Goal: Navigation & Orientation: Find specific page/section

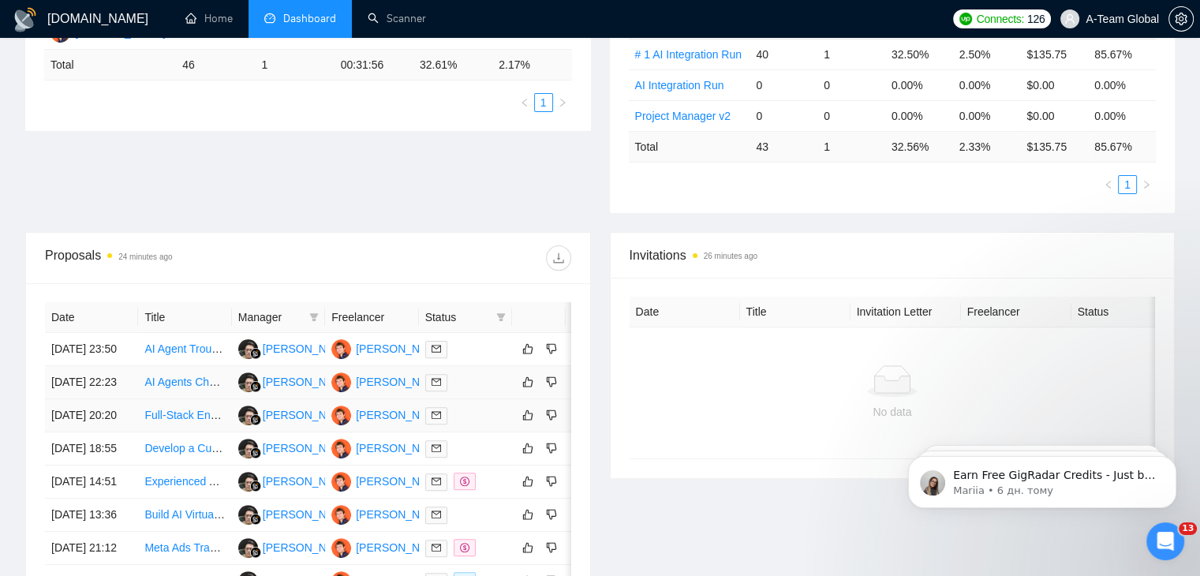
scroll to position [710, 0]
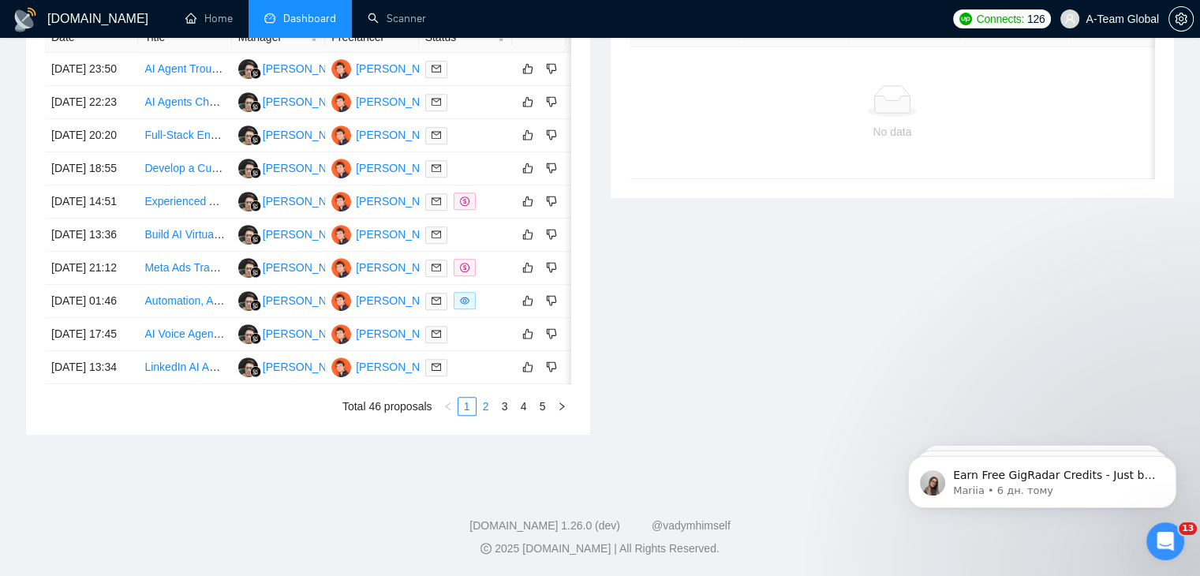
click at [483, 415] on link "2" at bounding box center [485, 406] width 17 height 17
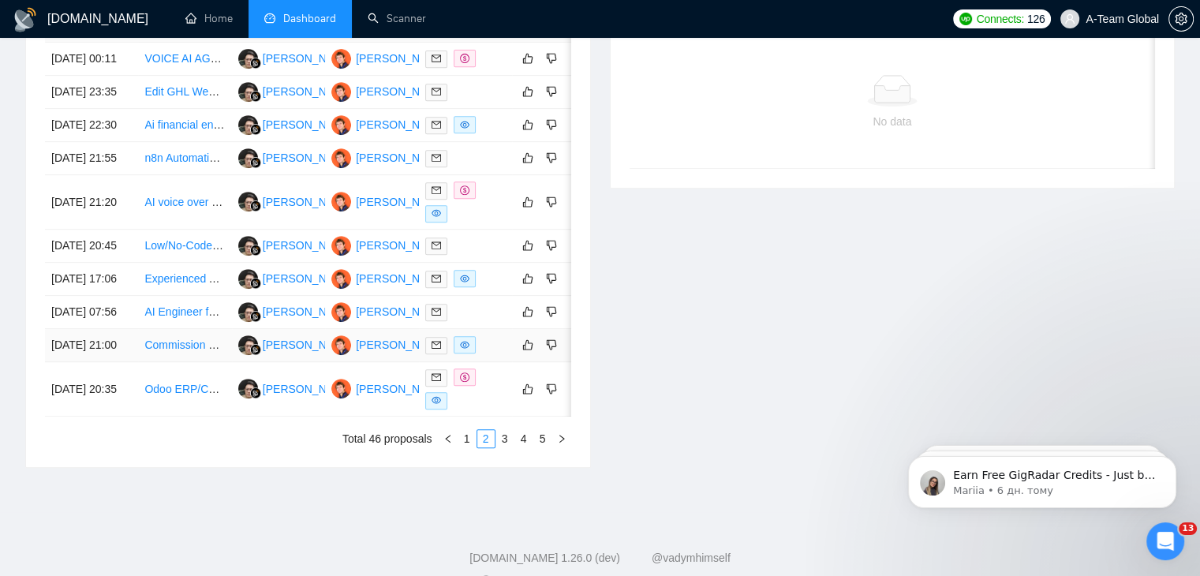
scroll to position [710, 0]
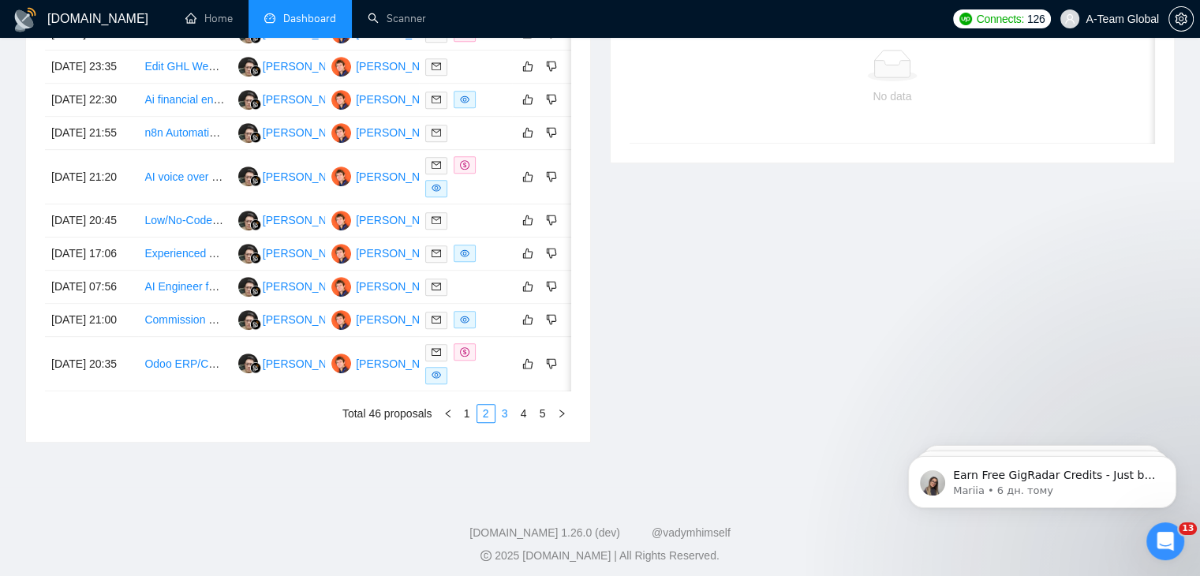
click at [508, 422] on link "3" at bounding box center [504, 413] width 17 height 17
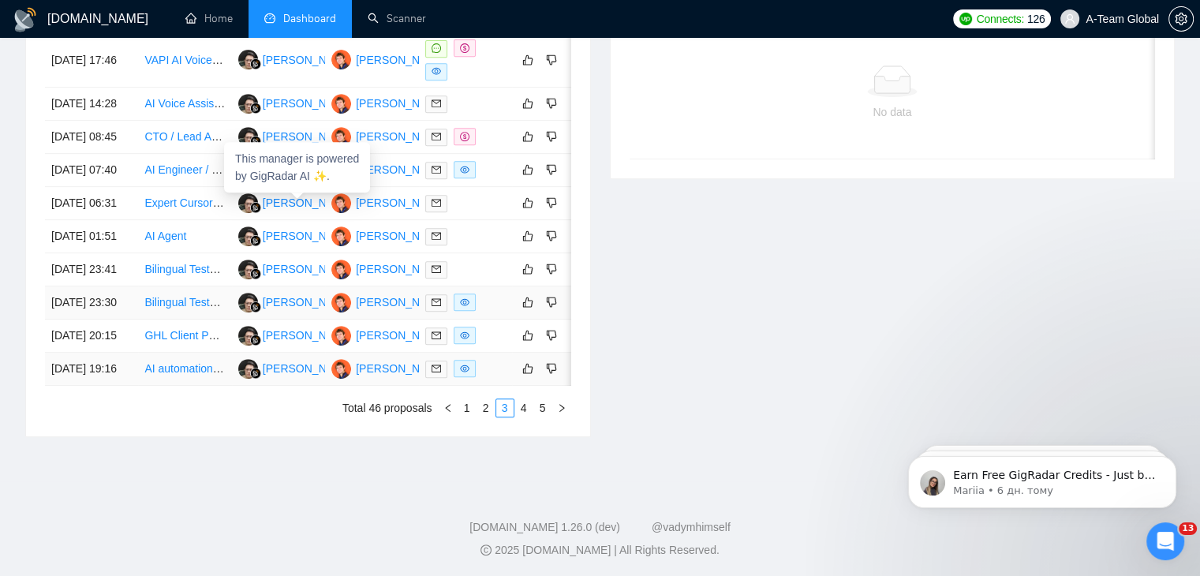
scroll to position [789, 0]
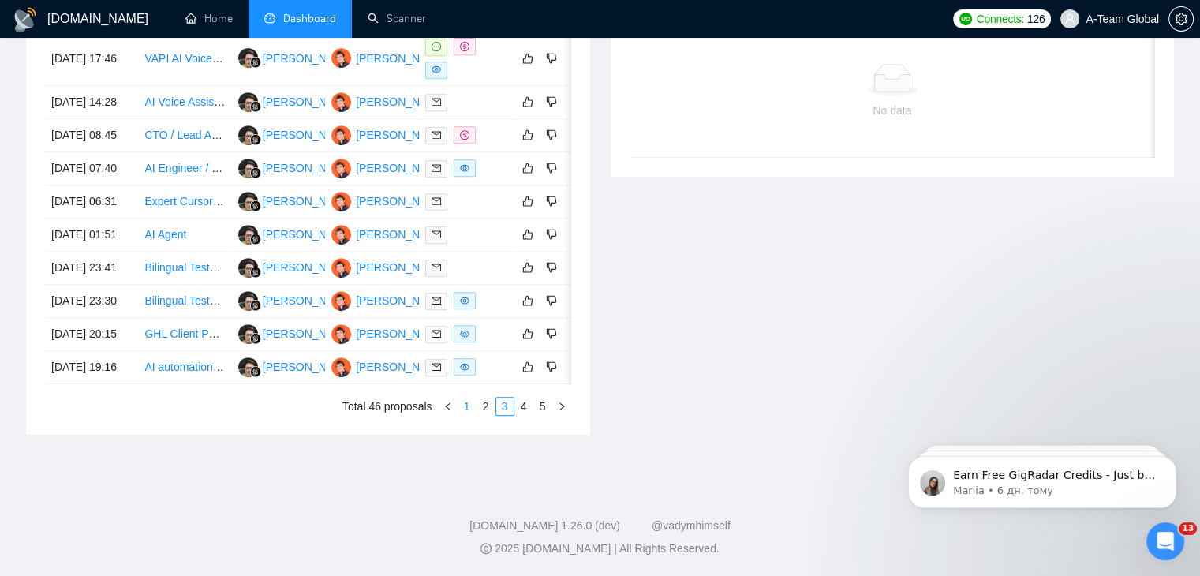
click at [473, 415] on link "1" at bounding box center [466, 406] width 17 height 17
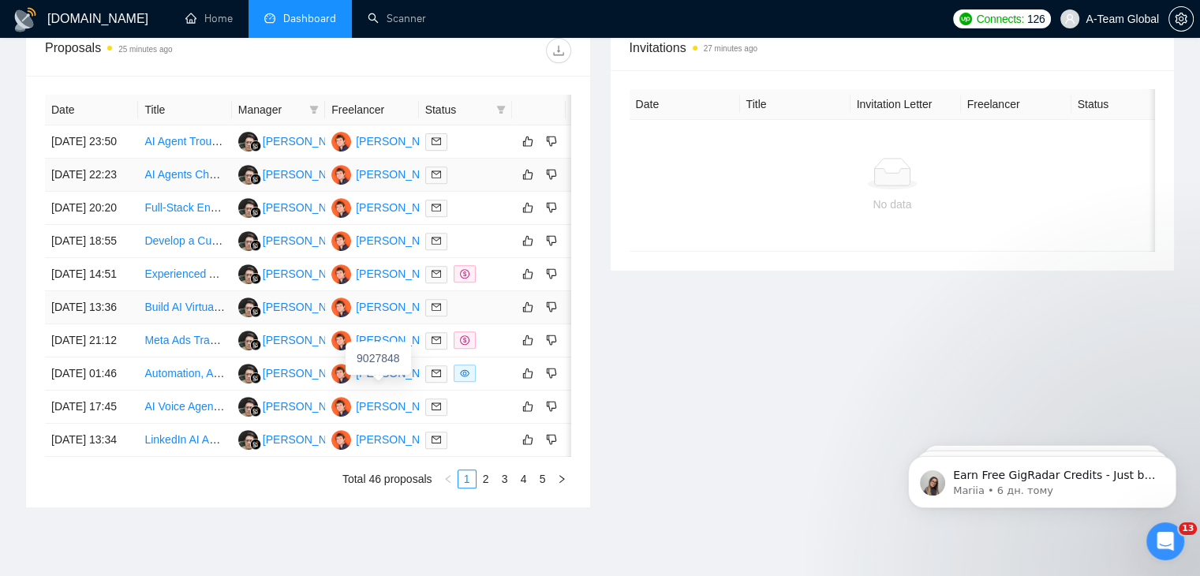
scroll to position [552, 0]
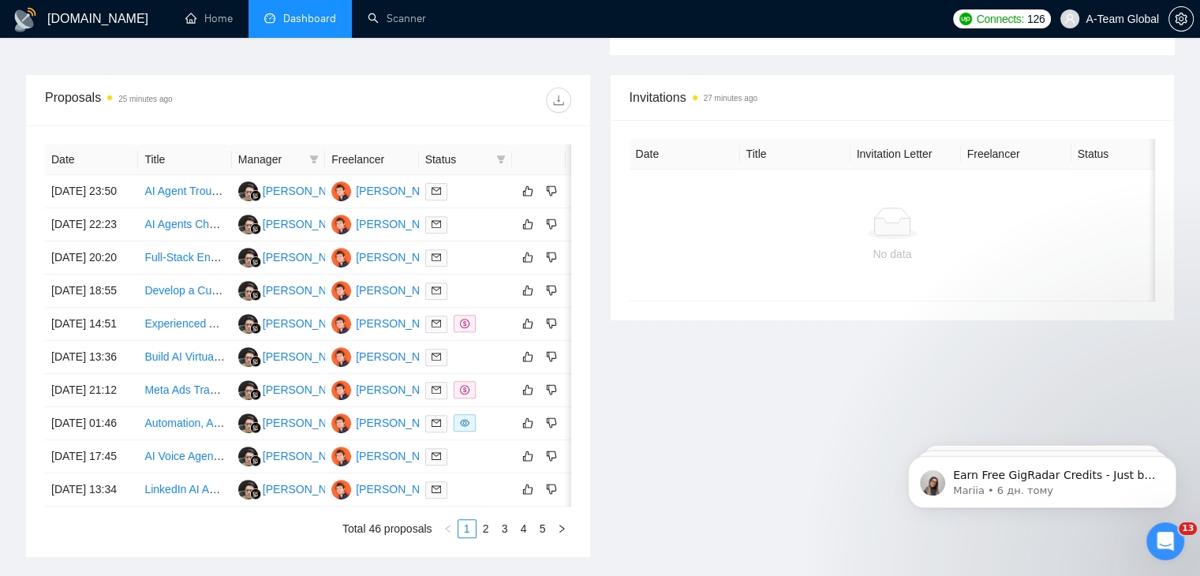
drag, startPoint x: 173, startPoint y: 200, endPoint x: 716, endPoint y: 458, distance: 601.8
click at [716, 458] on div "Invitations 27 minutes ago Date Title Invitation Letter Freelancer Status No da…" at bounding box center [892, 316] width 585 height 484
